Goal: Check status: Verify the current state of an ongoing process or item

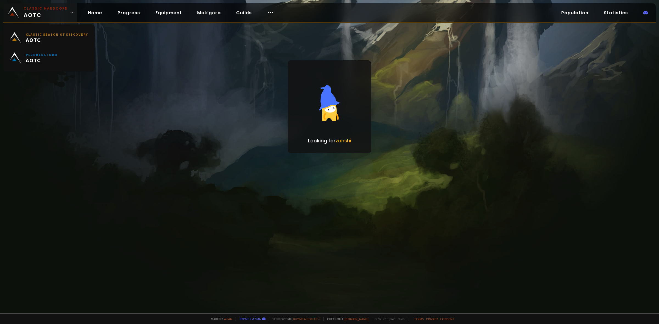
click at [36, 17] on span "Classic Hardcore AOTC" at bounding box center [46, 12] width 44 height 13
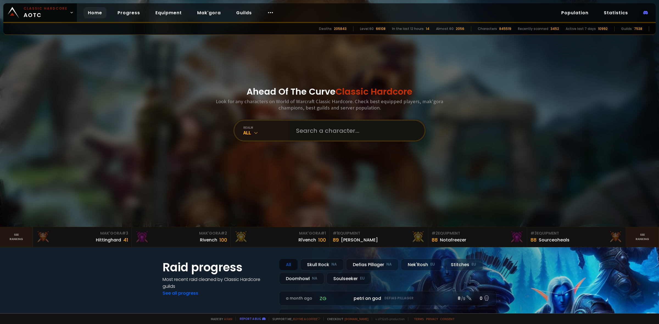
click at [321, 130] on input "text" at bounding box center [355, 131] width 125 height 20
paste input "Amazingpingu"
type input "Amazingpingu"
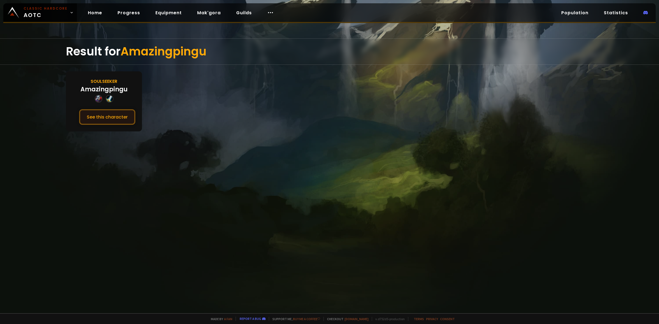
click at [122, 115] on button "See this character" at bounding box center [107, 117] width 56 height 16
